Goal: Task Accomplishment & Management: Use online tool/utility

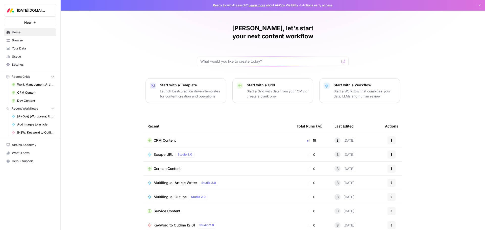
click at [123, 104] on div "Ben, let's start your next content workflow Start with a Template Launch best-p…" at bounding box center [273, 120] width 425 height 241
click at [163, 166] on span "German Content" at bounding box center [167, 168] width 27 height 5
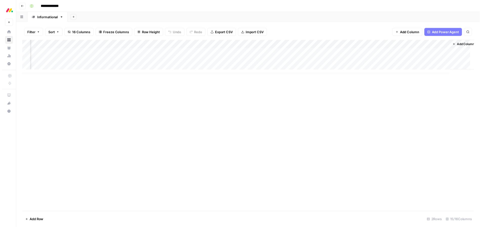
scroll to position [0, 275]
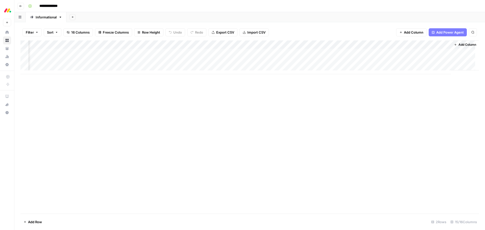
click at [396, 52] on div "Add Column" at bounding box center [249, 57] width 459 height 34
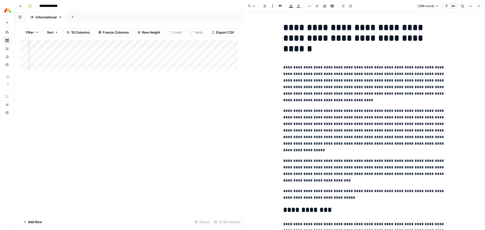
click at [98, 105] on div "Add Column" at bounding box center [131, 126] width 222 height 173
click at [177, 47] on div "Add Column" at bounding box center [131, 57] width 222 height 34
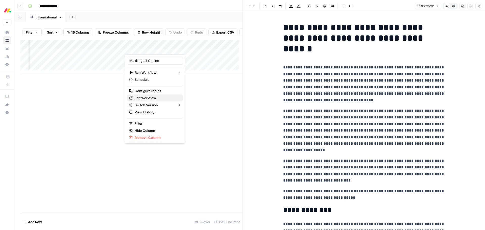
click at [157, 96] on span "Edit Workflow" at bounding box center [157, 98] width 44 height 5
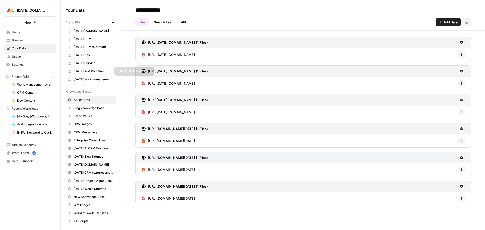
click at [91, 70] on span "monday WM (German)" at bounding box center [94, 71] width 40 height 5
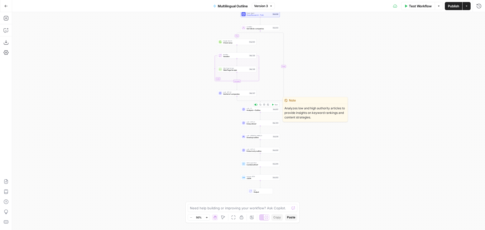
click at [252, 110] on span "Analysis + Outline" at bounding box center [259, 110] width 25 height 3
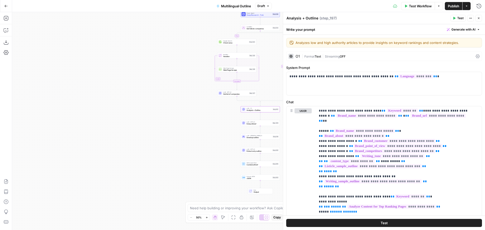
click at [165, 89] on div "true false Workflow Set Inputs Inputs Run Code · Python Get this year Step 230 …" at bounding box center [248, 121] width 473 height 218
